Goal: Task Accomplishment & Management: Use online tool/utility

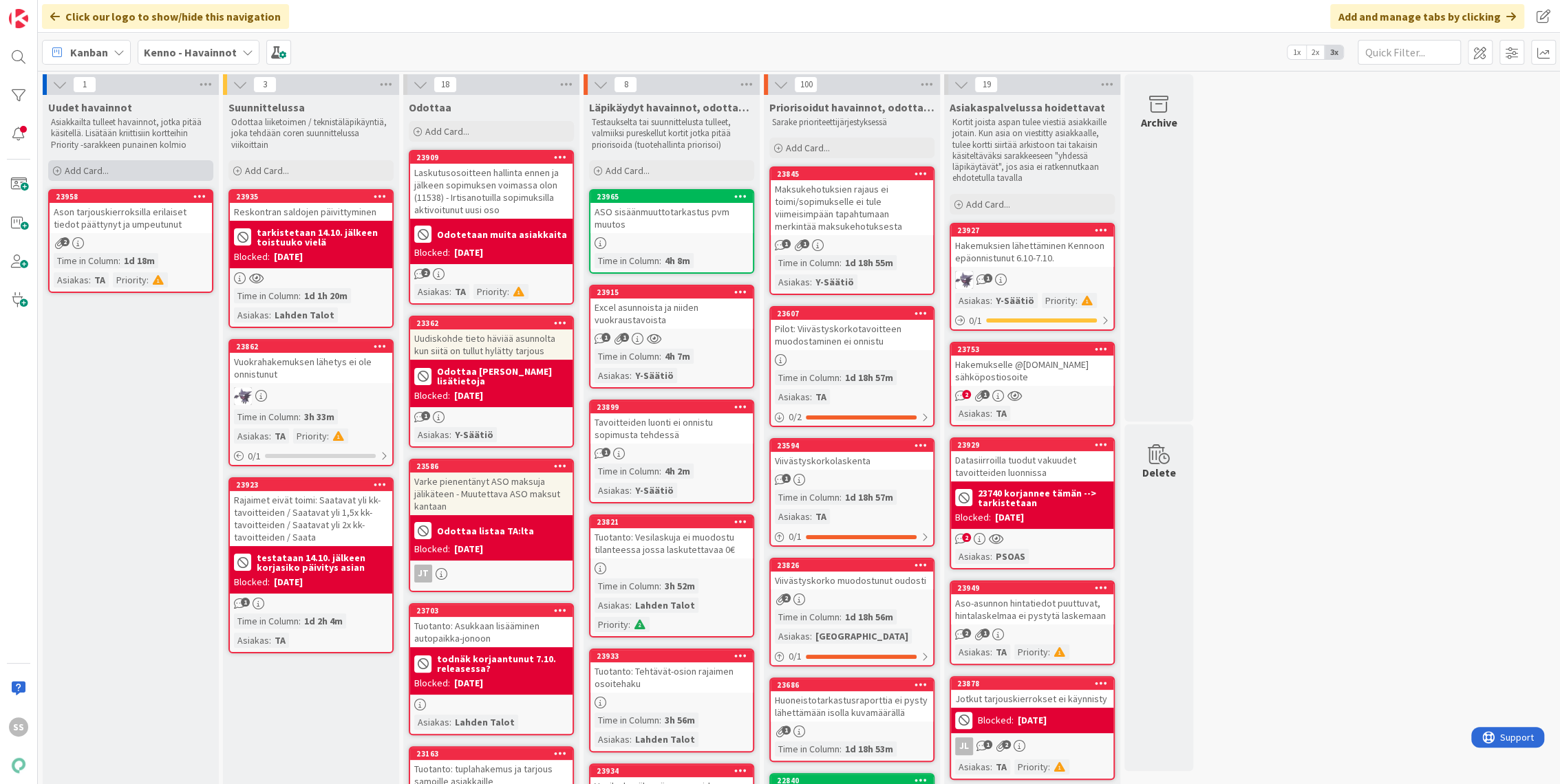
click at [98, 170] on span "Add Card..." at bounding box center [87, 170] width 44 height 13
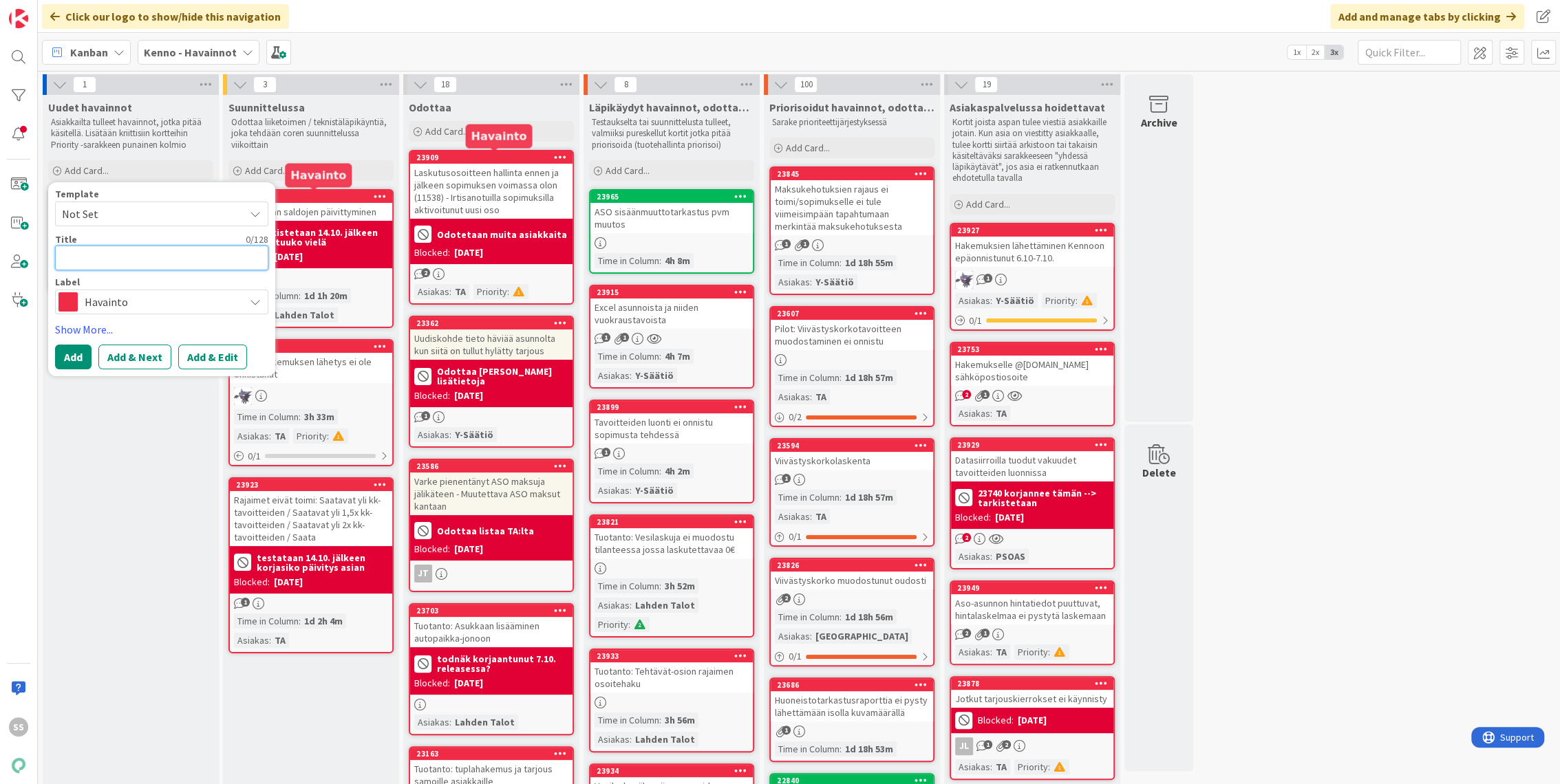
paste textarea "Asukassivut- ilmoitus sivut eivät ole käytössä tulee useammalle asukkaalle, joi…"
type textarea "x"
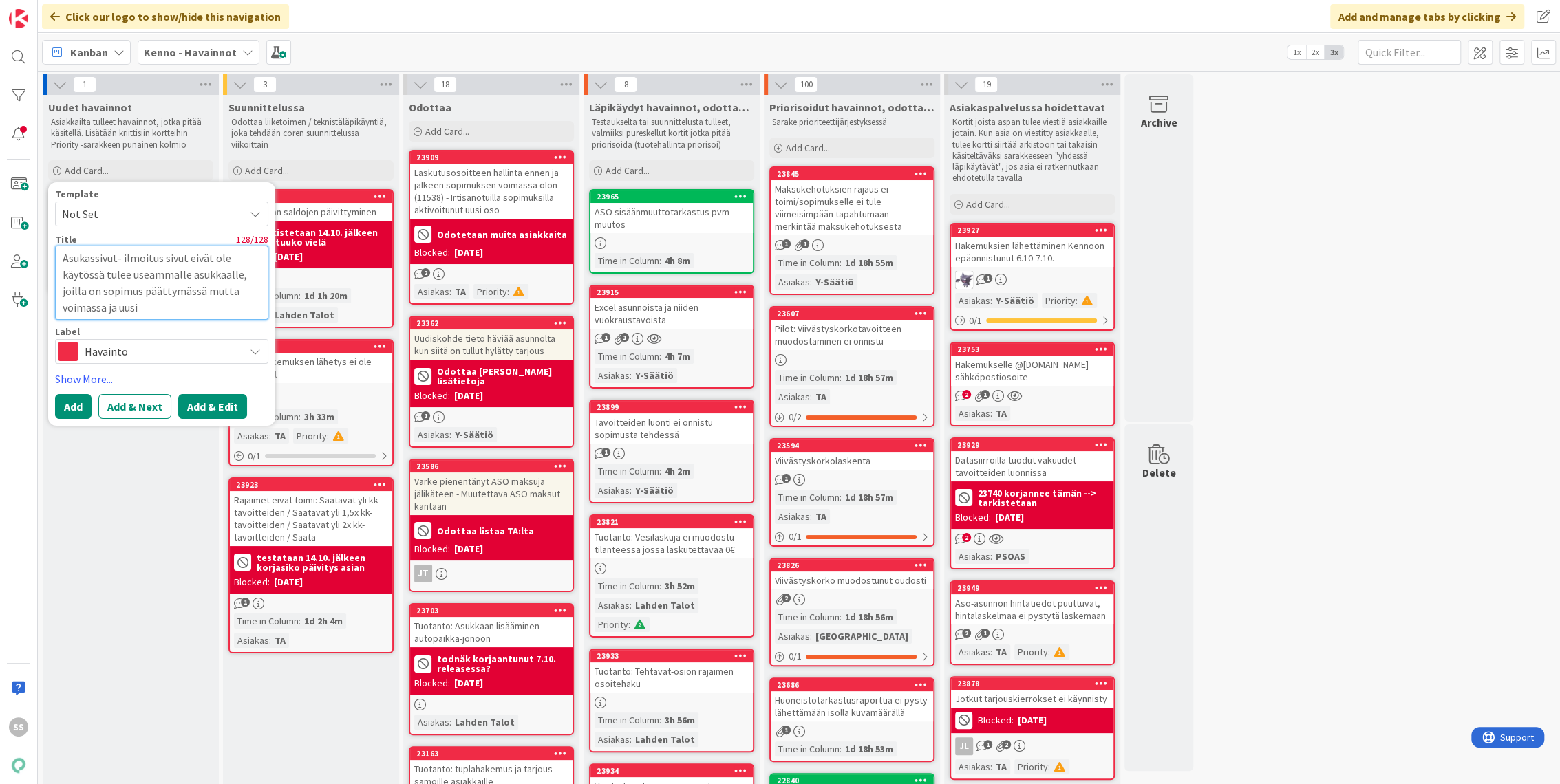
type textarea "Asukassivut- ilmoitus sivut eivät ole käytössä tulee useammalle asukkaalle, joi…"
click at [214, 410] on button "Add & Edit" at bounding box center [212, 406] width 68 height 24
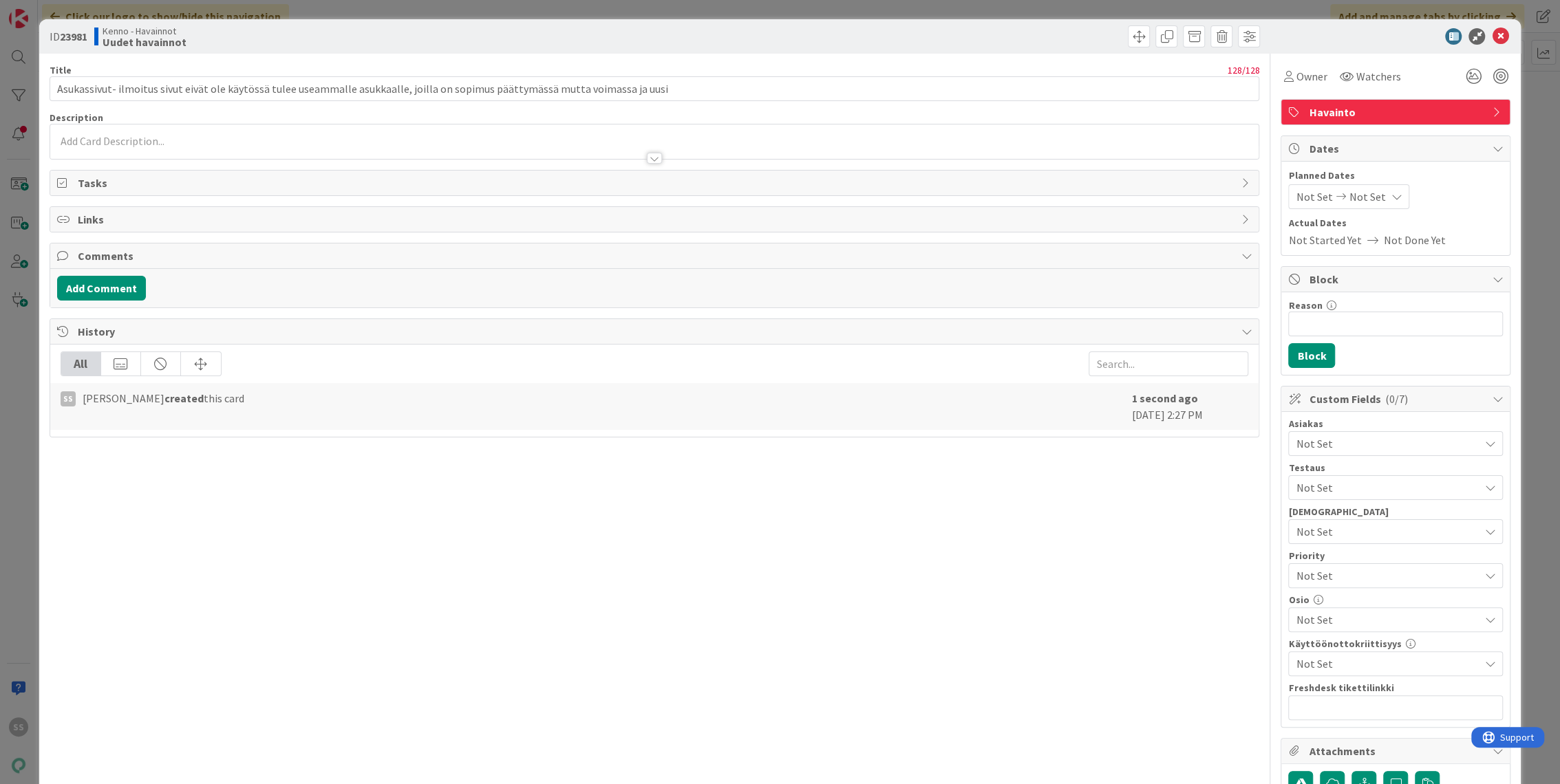
click at [149, 151] on div at bounding box center [655, 152] width 1209 height 15
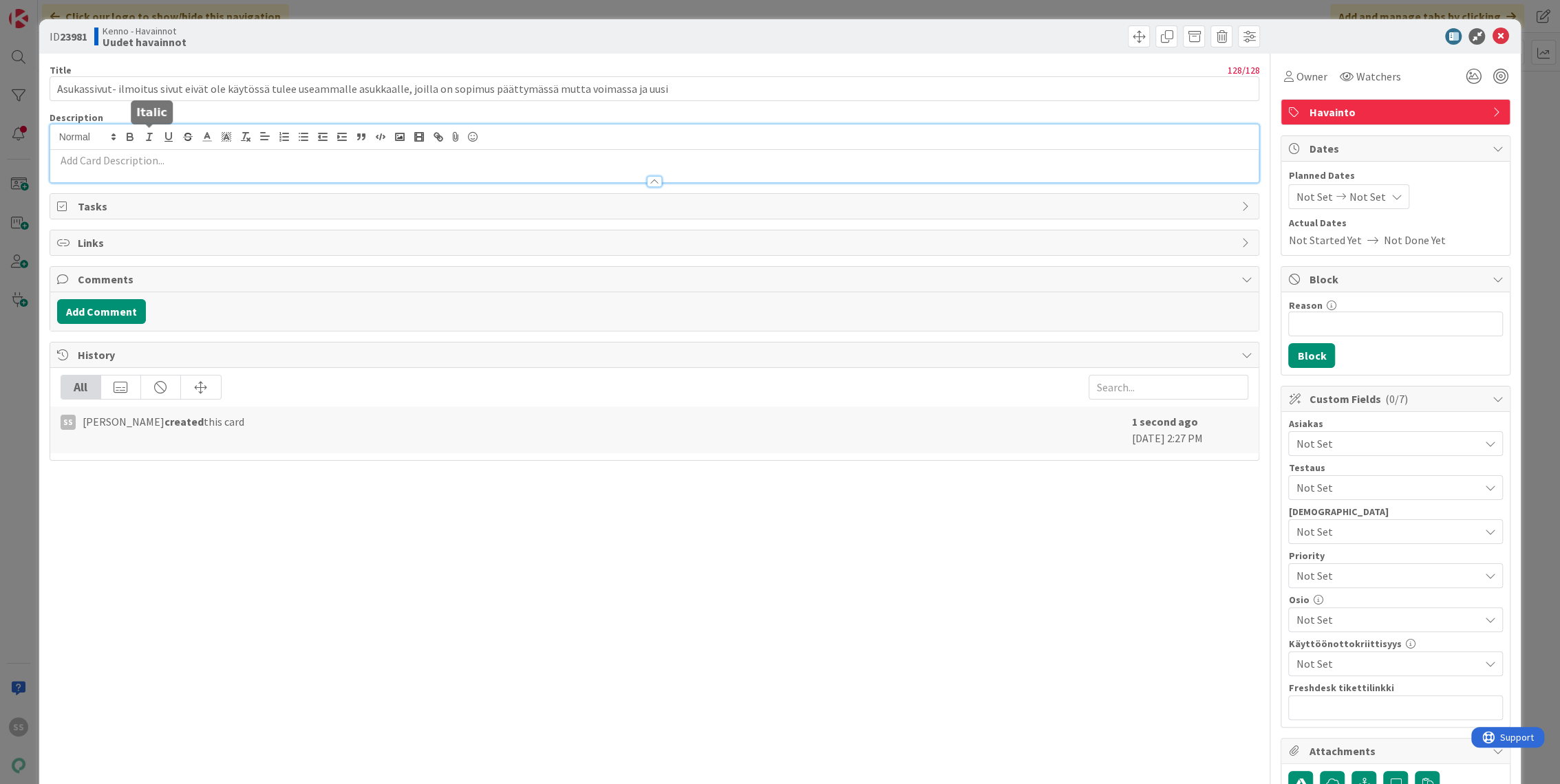
click at [127, 161] on p at bounding box center [655, 161] width 1195 height 16
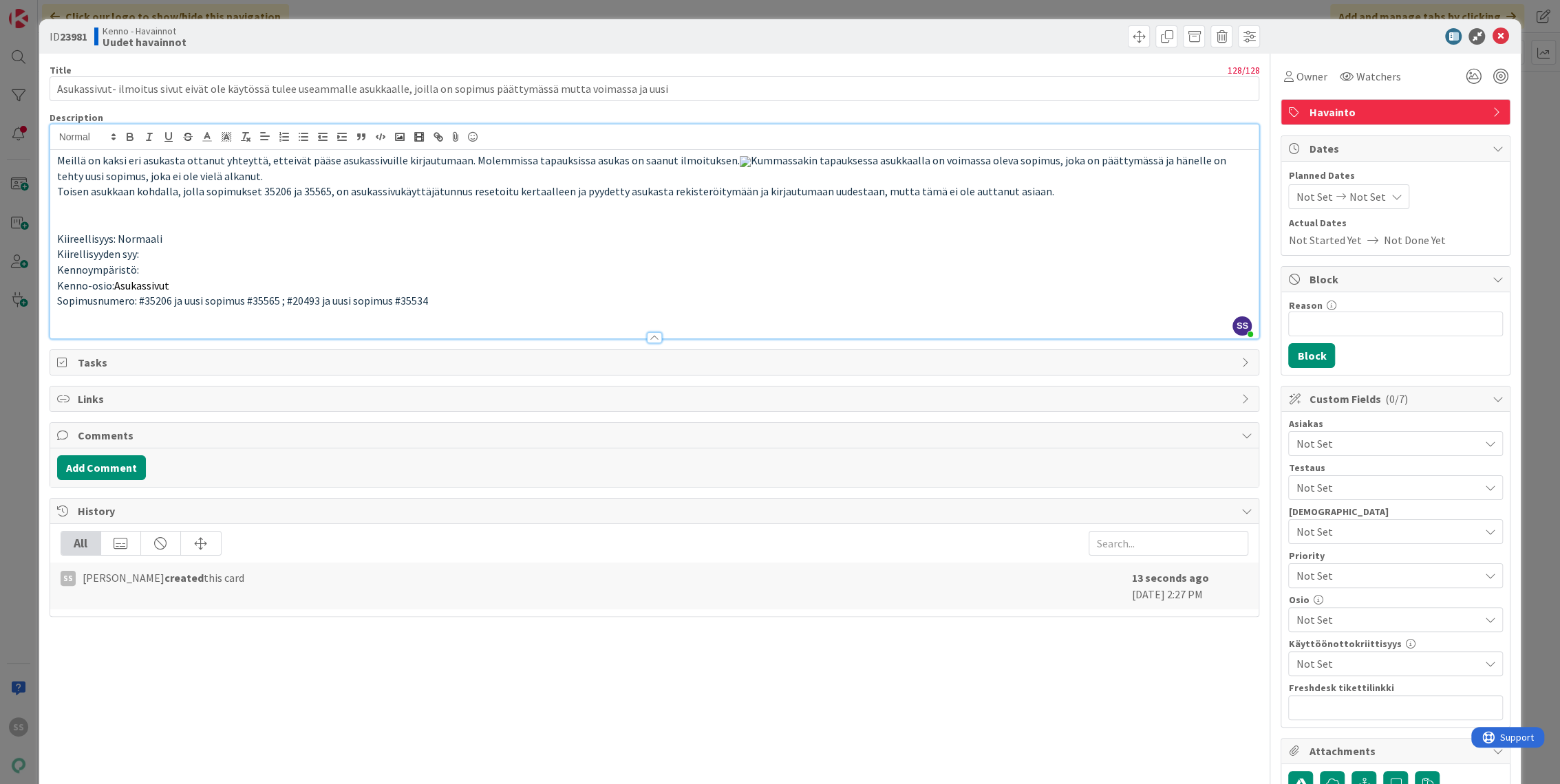
click at [1349, 129] on div "Owner Watchers Havainto Dates Planned Dates Not Set Not Set Actual Dates Not St…" at bounding box center [1395, 640] width 230 height 1173
click at [1364, 82] on span "Watchers" at bounding box center [1378, 76] width 45 height 17
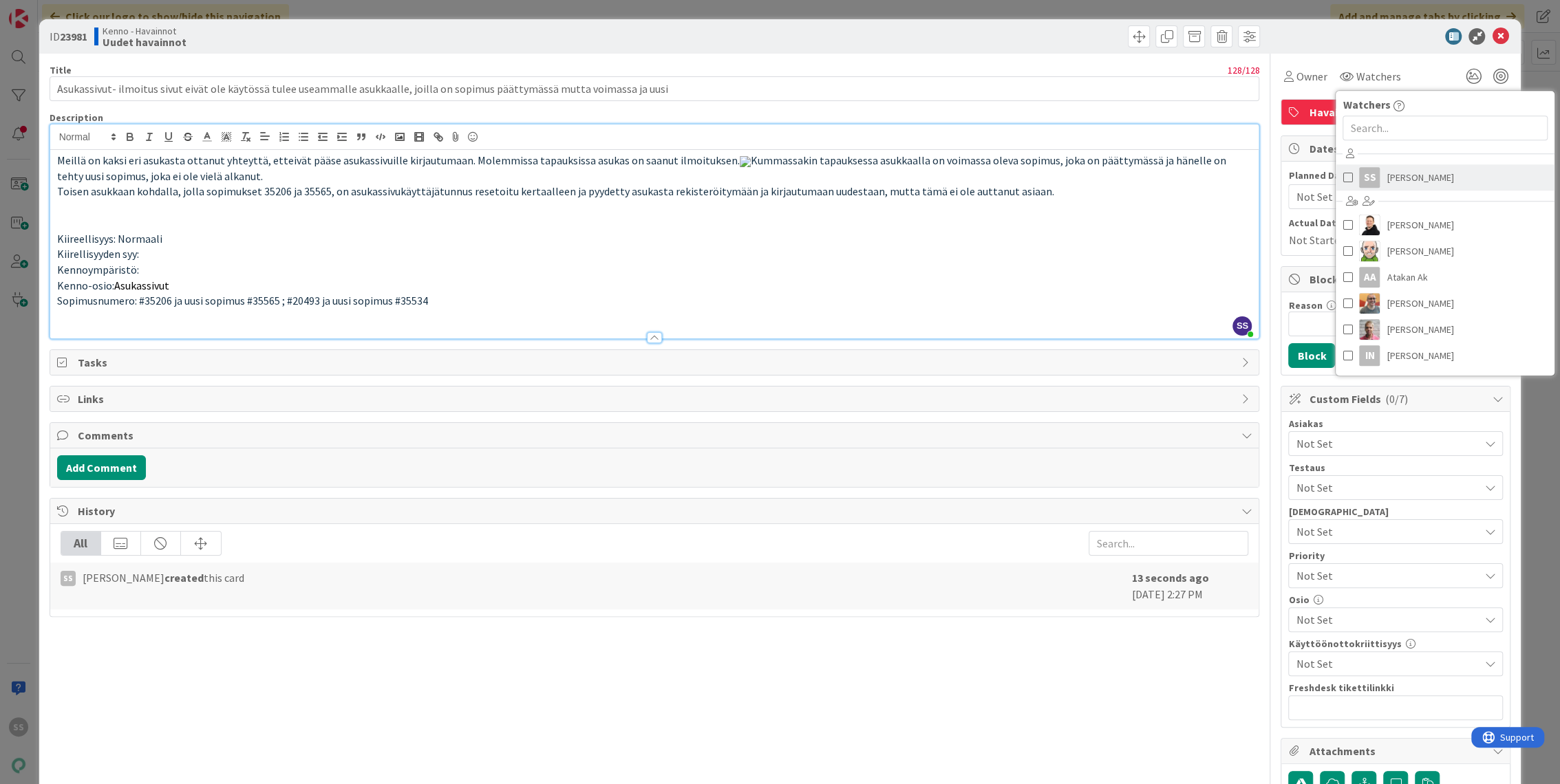
click at [1398, 173] on span "[PERSON_NAME]" at bounding box center [1420, 177] width 66 height 21
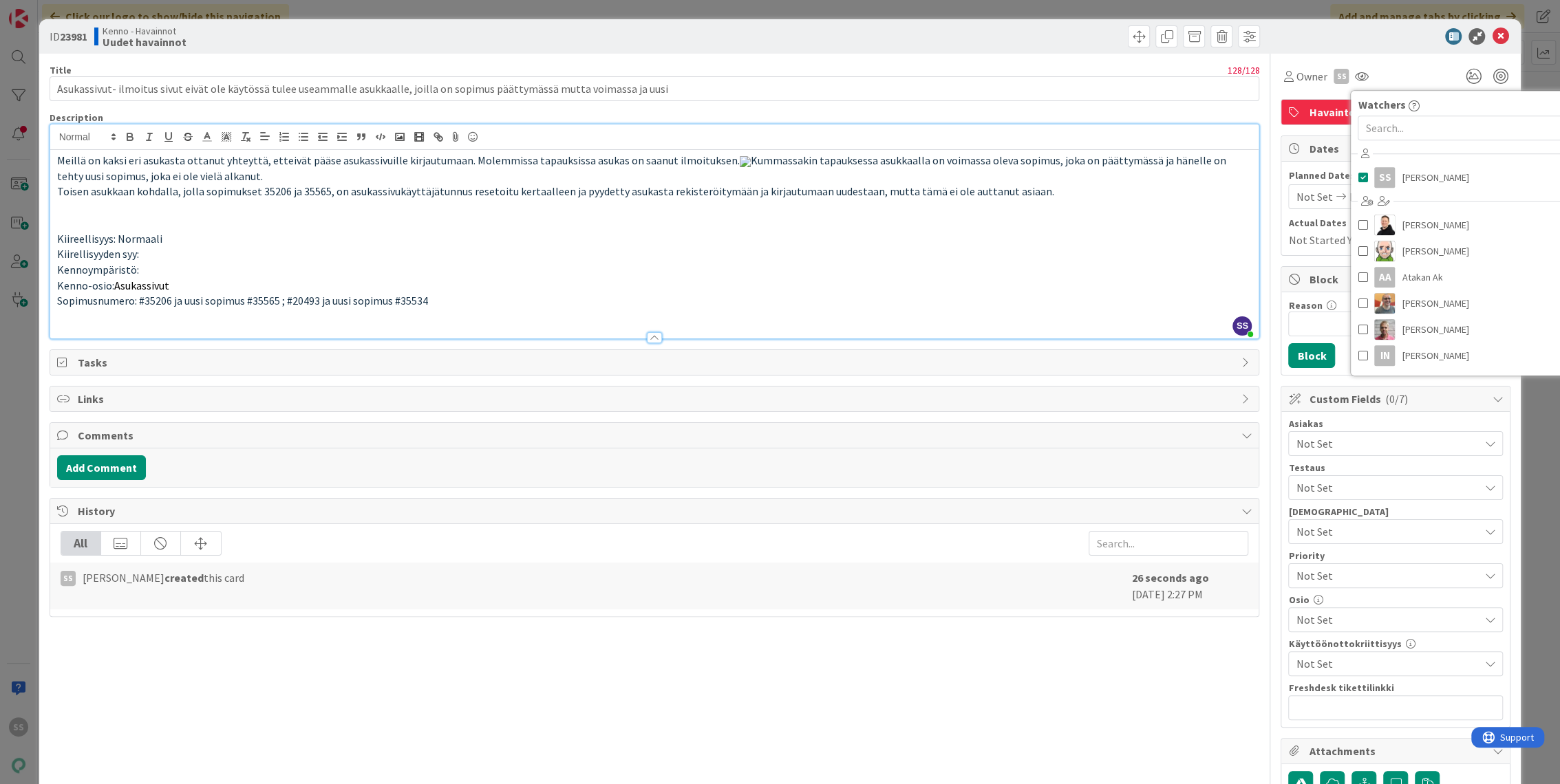
click at [1317, 444] on span "Not Set" at bounding box center [1387, 444] width 183 height 17
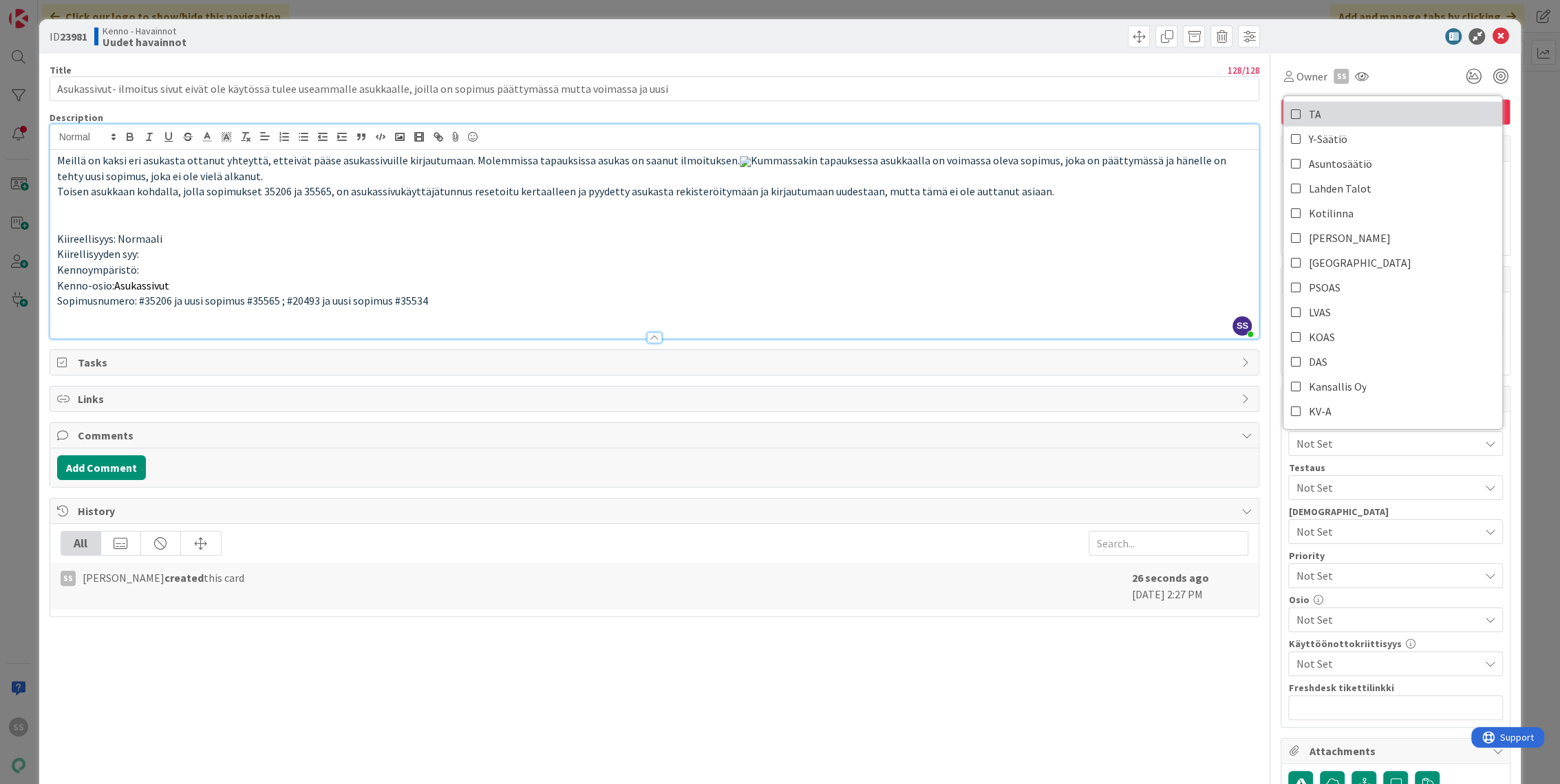
click at [1331, 115] on link "TA" at bounding box center [1392, 114] width 219 height 24
click at [113, 480] on button "Add Comment" at bounding box center [101, 467] width 89 height 24
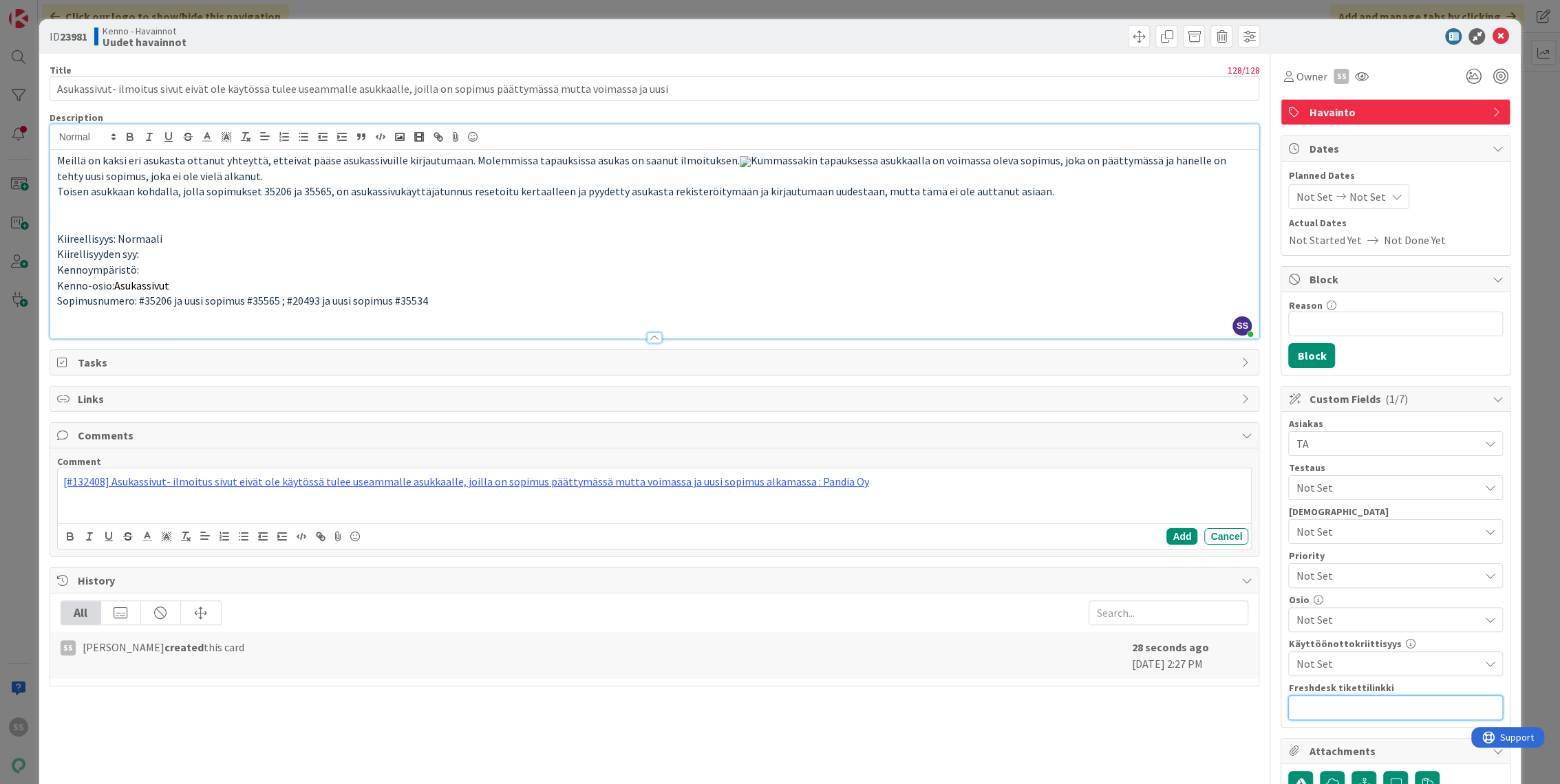
click at [1331, 709] on input "text" at bounding box center [1395, 707] width 215 height 24
paste input "[URL][DOMAIN_NAME]"
type input "[URL][DOMAIN_NAME]"
